Goal: Find specific page/section: Find specific page/section

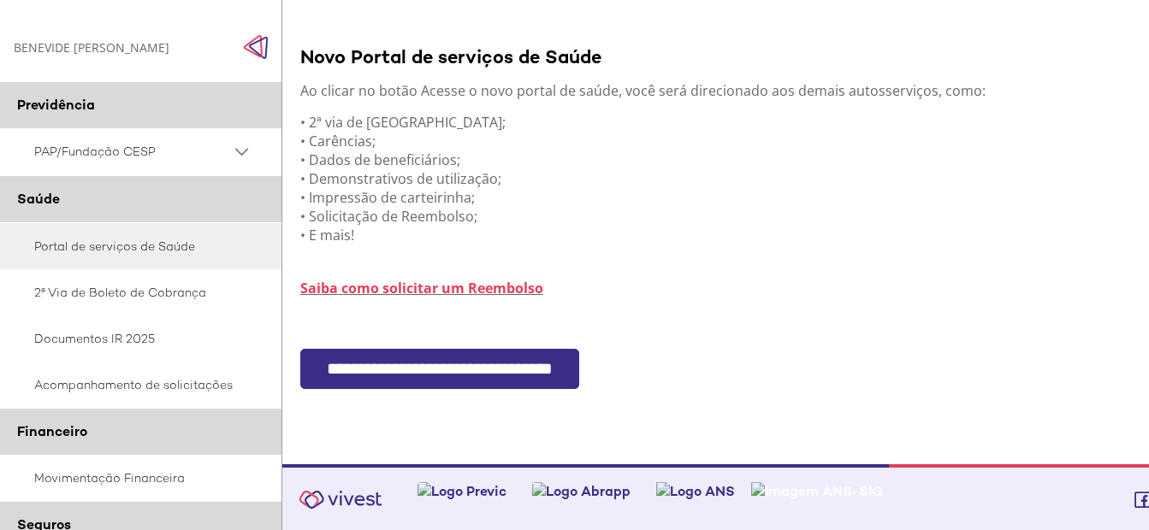
scroll to position [449, 0]
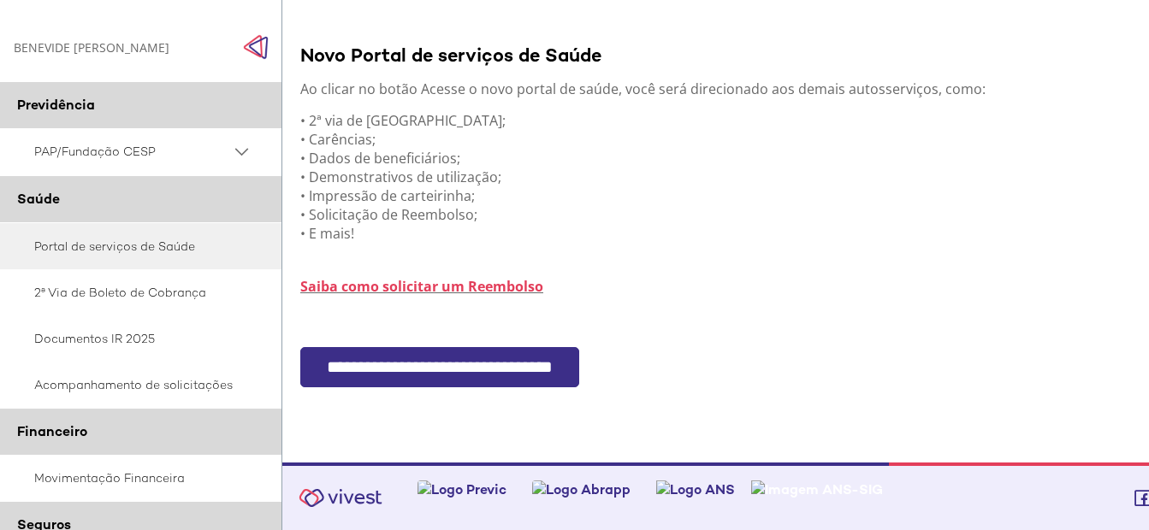
click at [545, 370] on input "**********" at bounding box center [439, 367] width 279 height 40
